Goal: Task Accomplishment & Management: Manage account settings

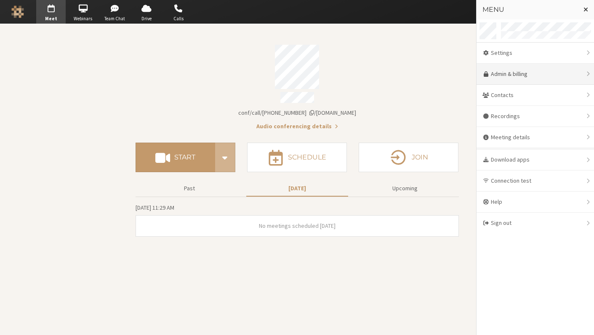
click at [507, 69] on link "Admin & billing" at bounding box center [536, 74] width 118 height 21
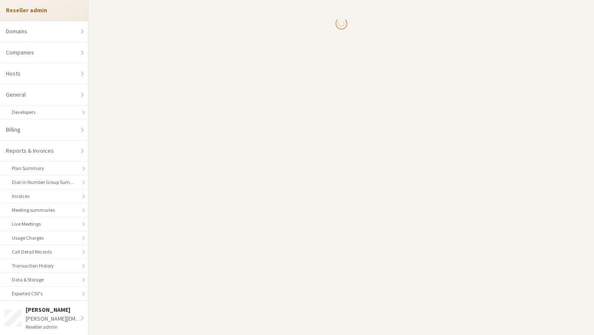
select select "10"
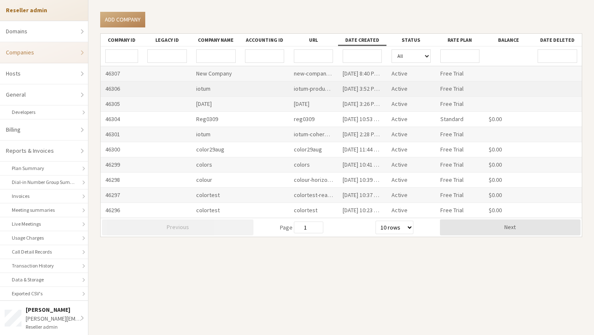
click at [206, 89] on div "iotum" at bounding box center [216, 88] width 49 height 15
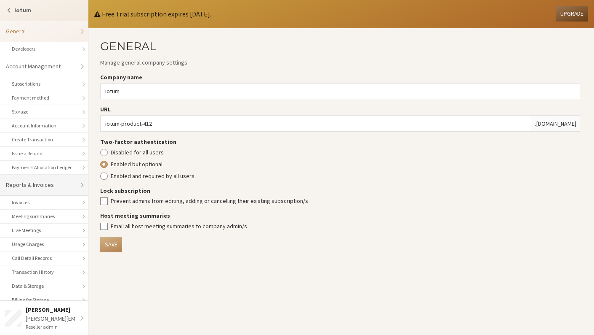
scroll to position [139, 0]
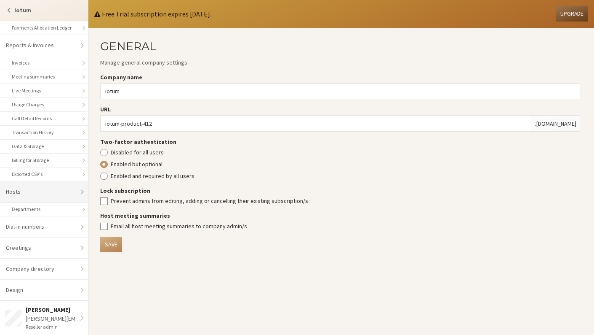
click at [35, 194] on link "Hosts" at bounding box center [44, 191] width 88 height 21
select select "25"
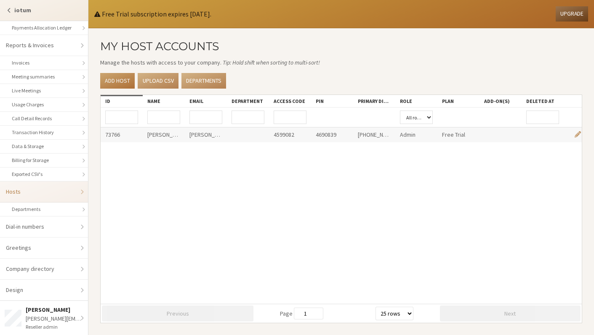
click at [125, 83] on link "Add host" at bounding box center [117, 81] width 35 height 16
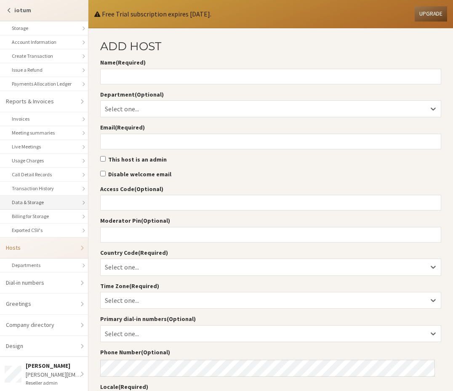
click at [51, 201] on link "Data & Storage" at bounding box center [44, 202] width 88 height 14
select select "25"
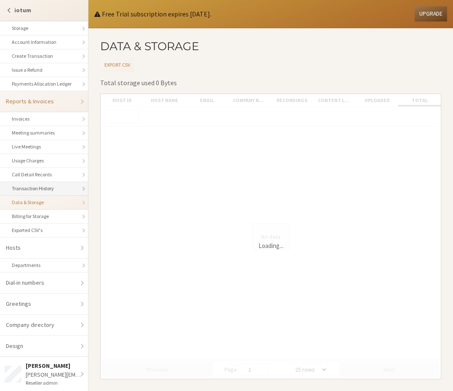
click at [42, 187] on link "Transaction History" at bounding box center [44, 189] width 88 height 14
select select "25"
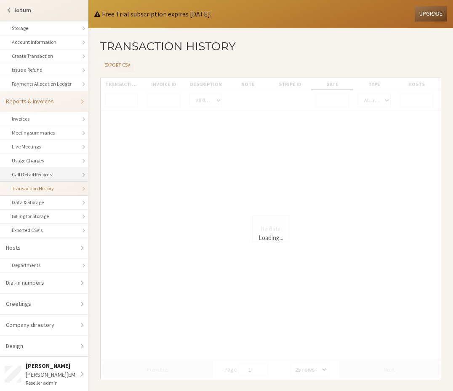
click at [42, 169] on link "Call Detail Records" at bounding box center [44, 175] width 88 height 14
select select "25"
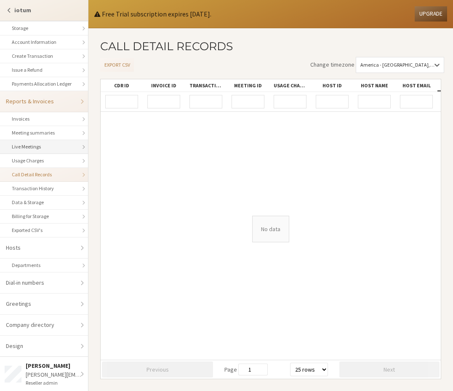
click at [34, 145] on link "Live Meetings" at bounding box center [44, 147] width 88 height 14
select select "25"
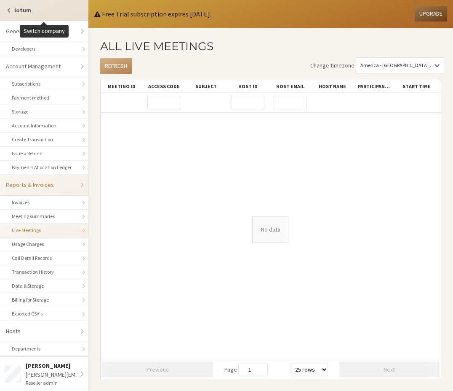
click at [28, 12] on strong "iotum" at bounding box center [22, 10] width 17 height 8
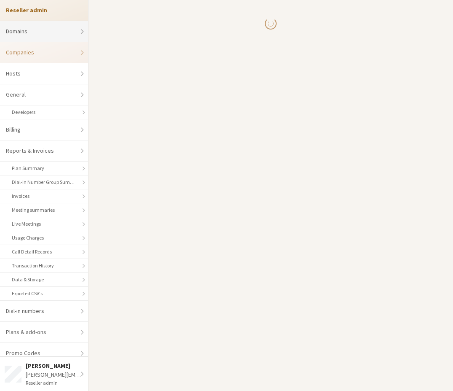
select select "10"
